Goal: Task Accomplishment & Management: Manage account settings

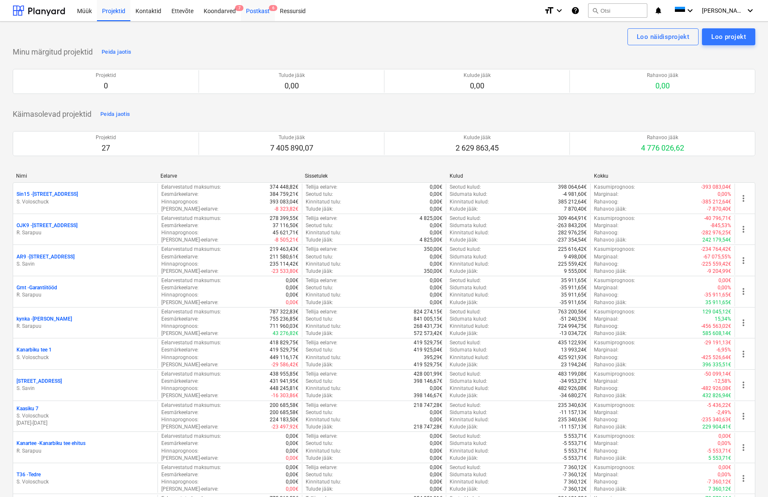
click at [259, 11] on div "Postkast 6" at bounding box center [258, 11] width 34 height 22
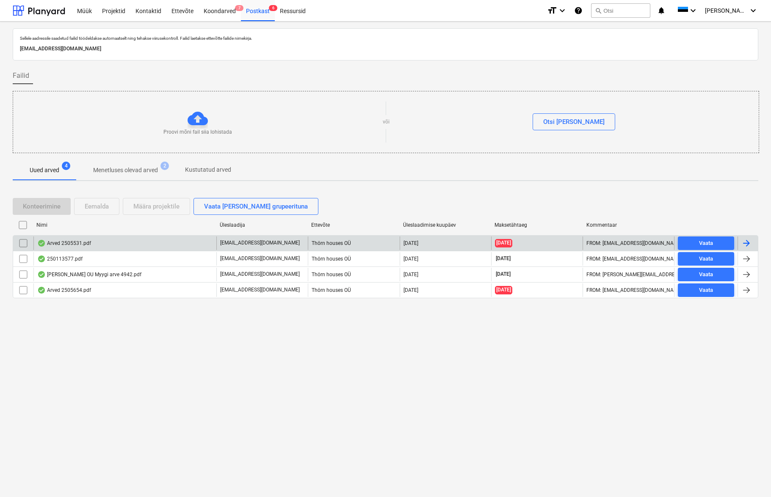
click at [67, 245] on div "Arved 2505531.pdf" at bounding box center [64, 243] width 54 height 7
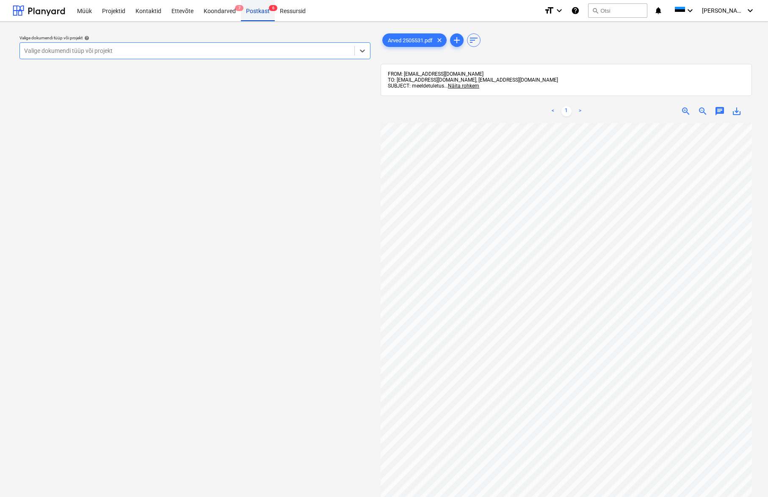
click at [261, 14] on div "Postkast 6" at bounding box center [258, 11] width 34 height 22
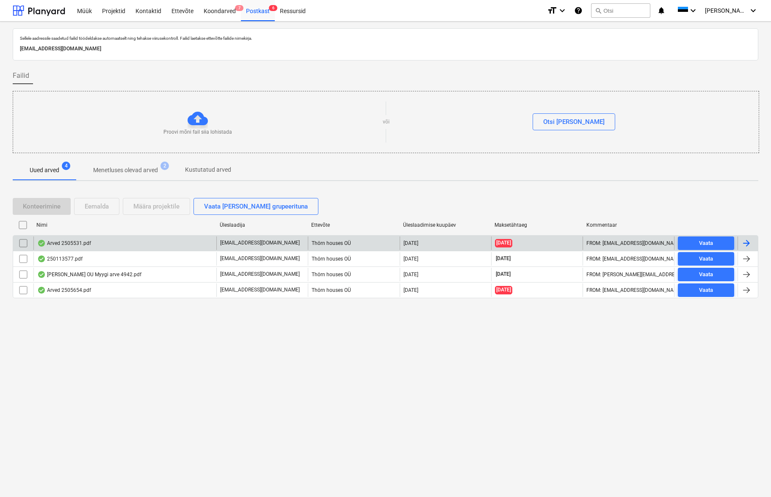
click at [23, 245] on input "checkbox" at bounding box center [24, 244] width 14 height 14
click at [95, 205] on div "Eemalda" at bounding box center [97, 206] width 24 height 11
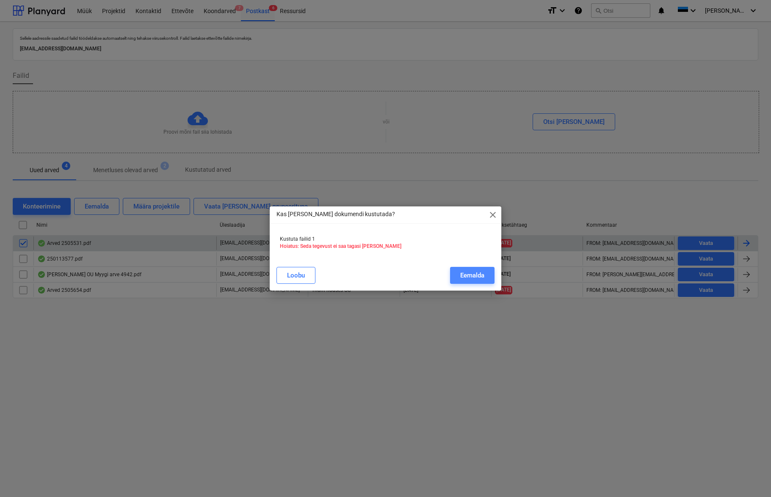
click at [478, 275] on div "Eemalda" at bounding box center [472, 275] width 24 height 11
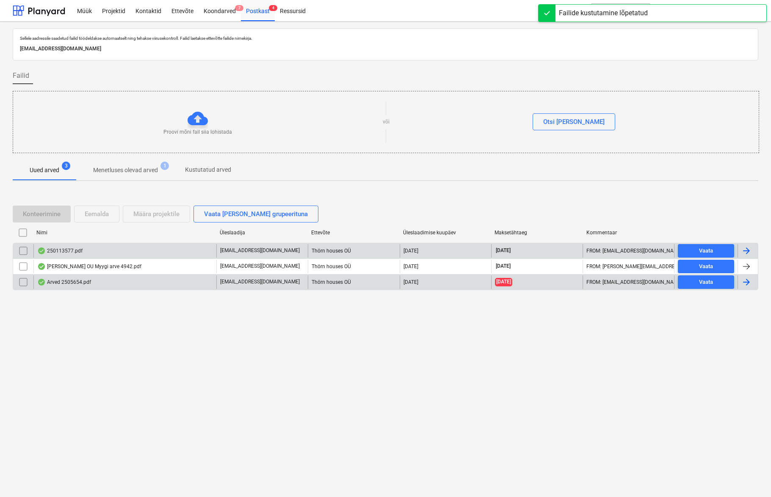
click at [88, 287] on div "Arved 2505654.pdf" at bounding box center [124, 282] width 183 height 14
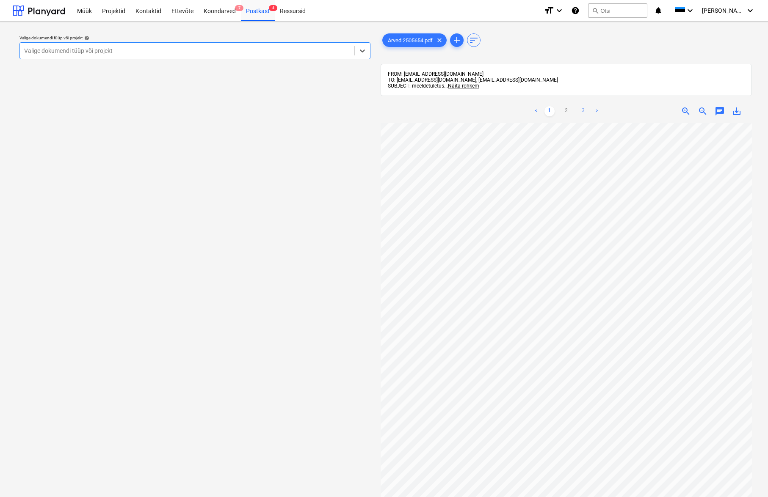
click at [581, 110] on link "3" at bounding box center [583, 111] width 10 height 10
click at [260, 10] on div "Postkast 4" at bounding box center [258, 11] width 34 height 22
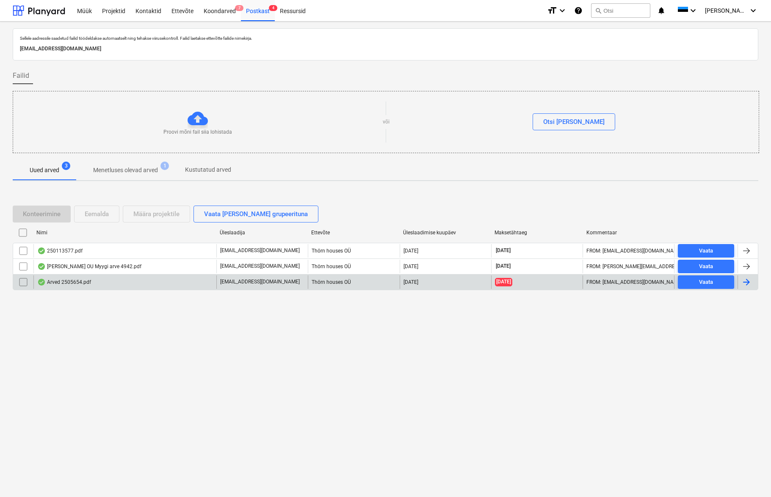
click at [21, 284] on input "checkbox" at bounding box center [24, 282] width 14 height 14
click at [91, 215] on div "Eemalda" at bounding box center [97, 214] width 24 height 11
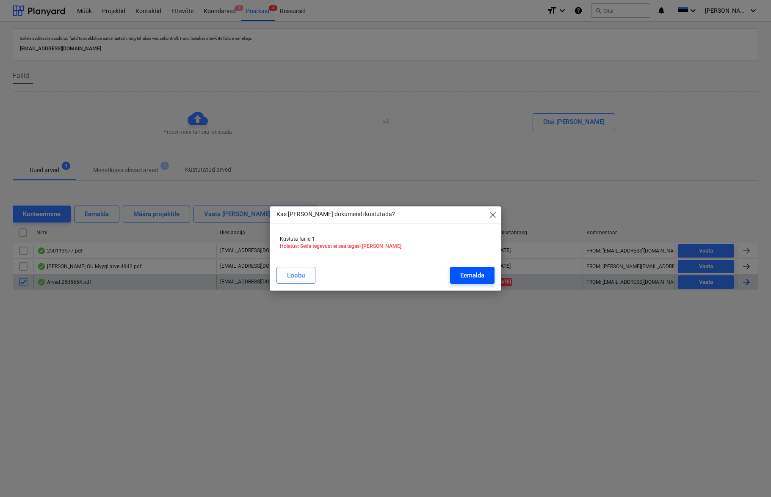
click at [468, 280] on div "Eemalda" at bounding box center [472, 275] width 24 height 11
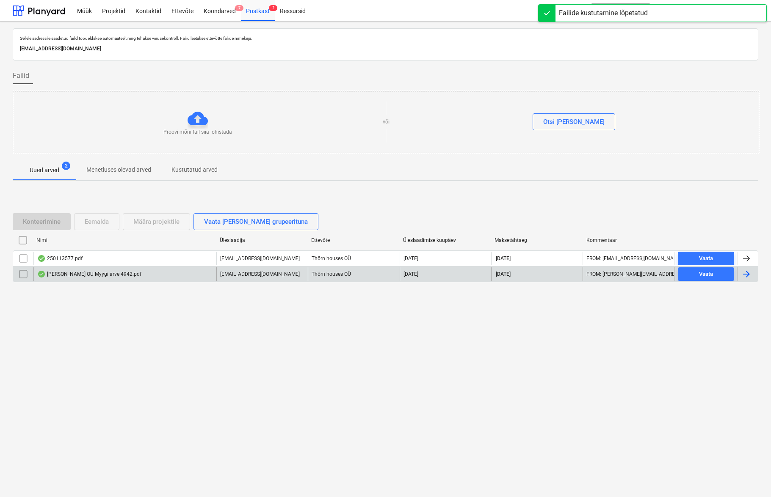
click at [92, 267] on div "[PERSON_NAME] OU Myygi arve 4942.pdf" at bounding box center [124, 274] width 183 height 14
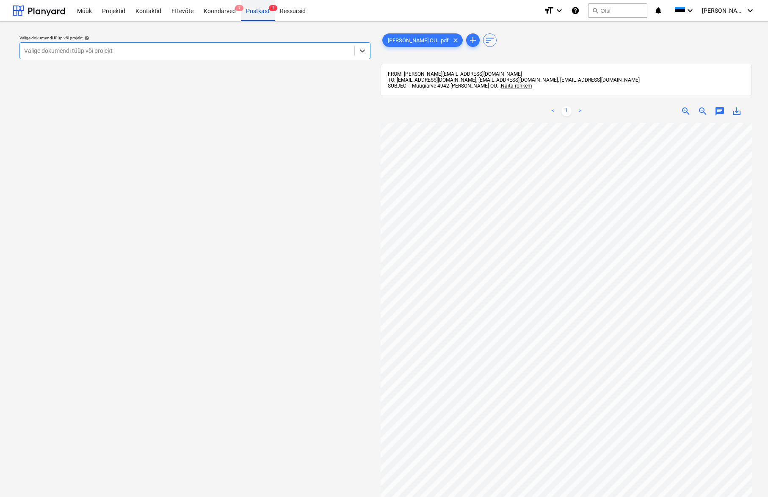
click at [252, 13] on div "Postkast 2" at bounding box center [258, 11] width 34 height 22
